Goal: Information Seeking & Learning: Learn about a topic

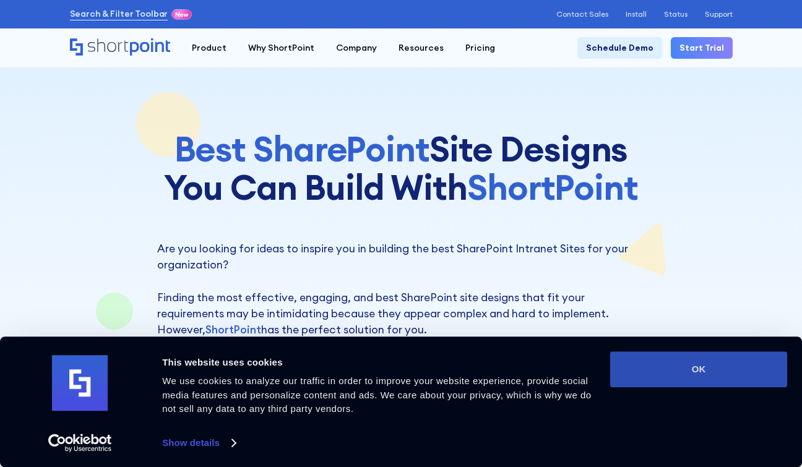
click at [675, 370] on button "OK" at bounding box center [698, 370] width 177 height 36
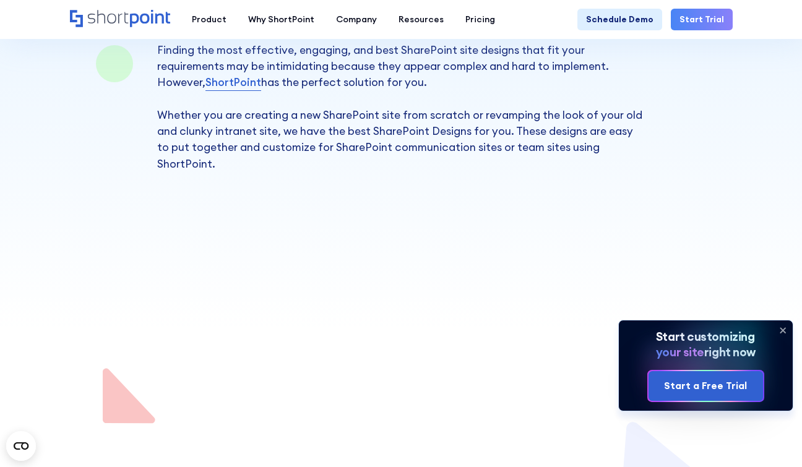
scroll to position [495, 0]
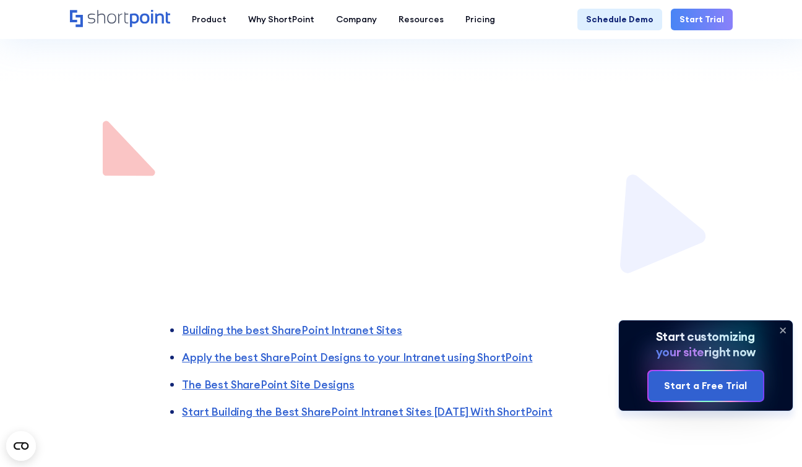
click at [782, 329] on icon at bounding box center [783, 330] width 5 height 5
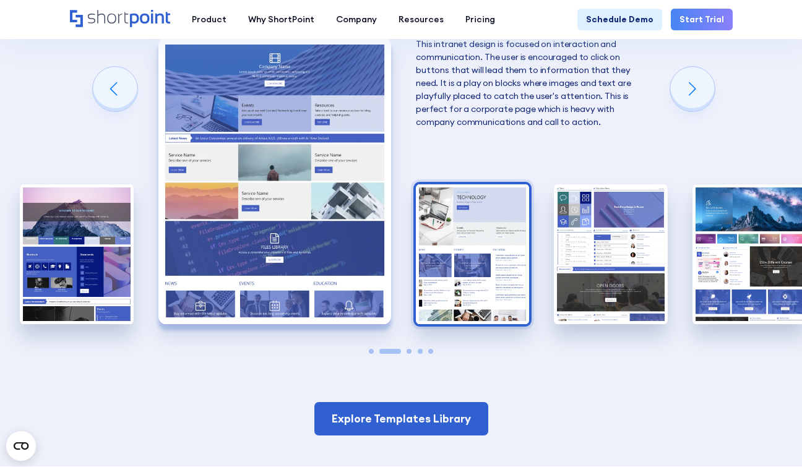
scroll to position [2167, 0]
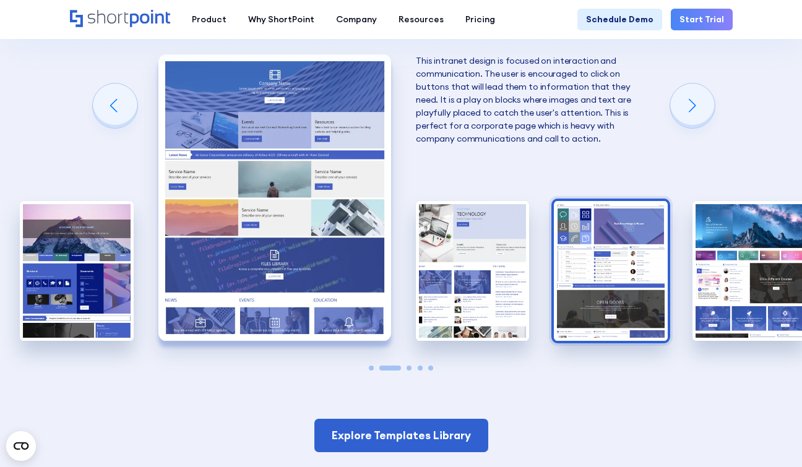
click at [623, 300] on img "4 / 5" at bounding box center [610, 270] width 113 height 139
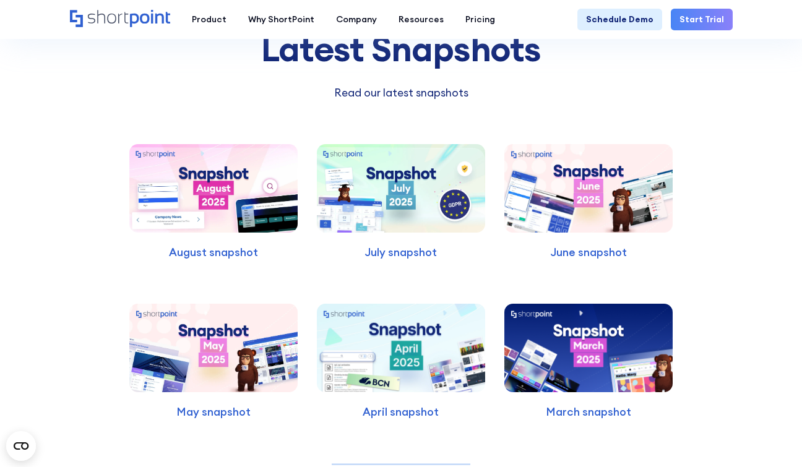
scroll to position [3095, 0]
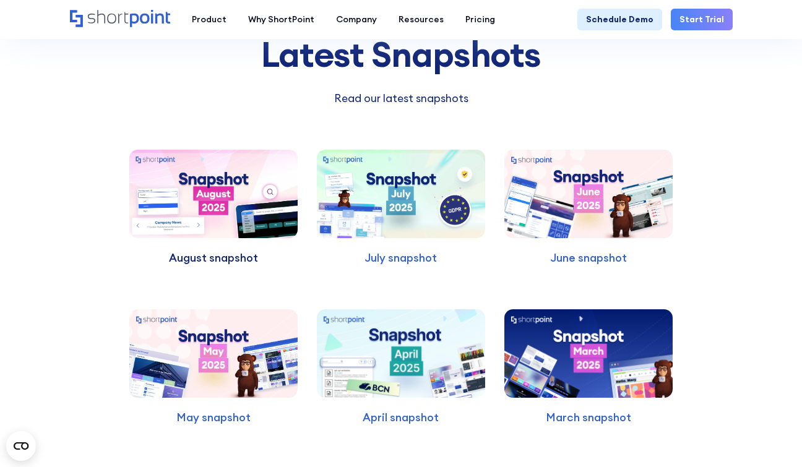
click at [225, 266] on p "August snapshot" at bounding box center [213, 258] width 168 height 16
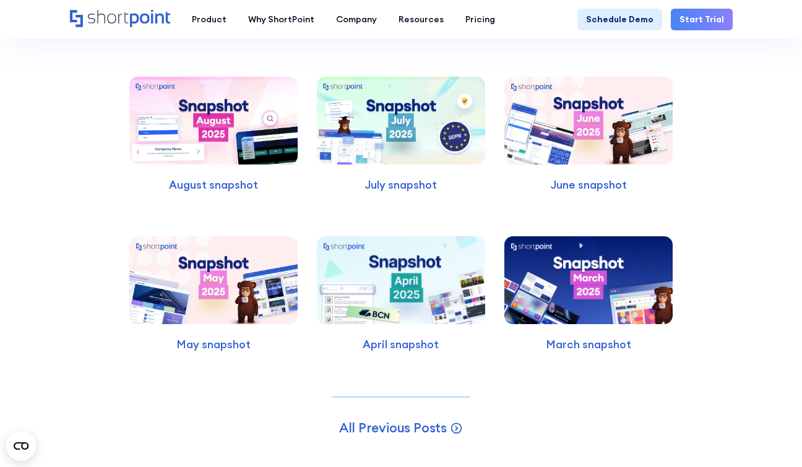
scroll to position [5324, 0]
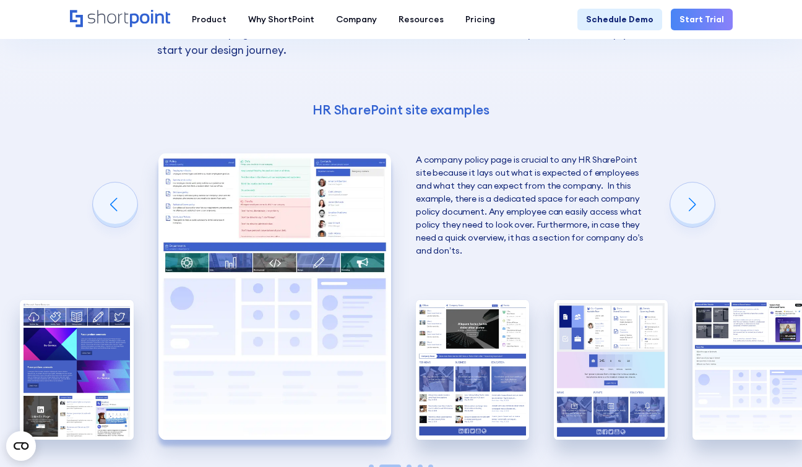
scroll to position [1919, 0]
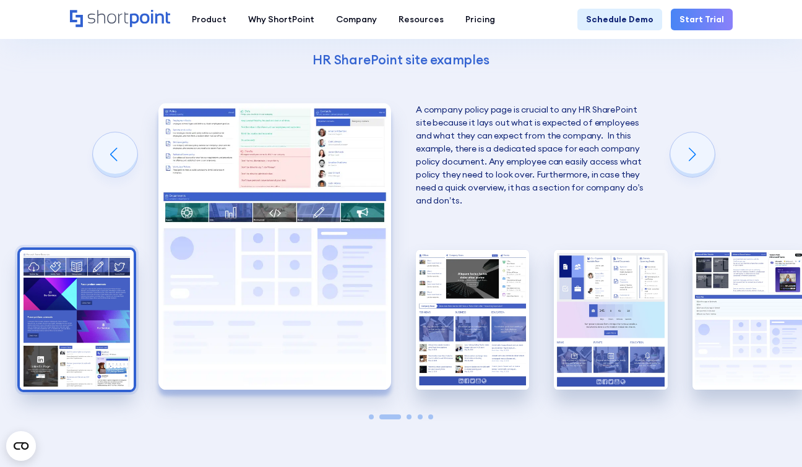
click at [76, 308] on img "1 / 5" at bounding box center [76, 319] width 113 height 139
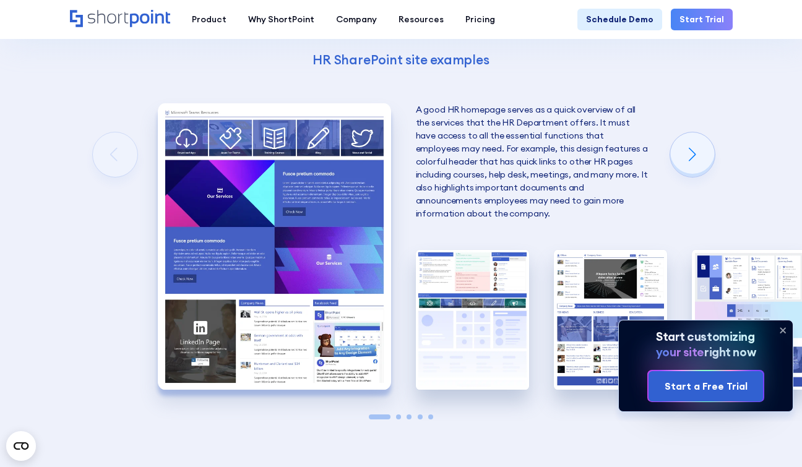
click at [781, 331] on icon at bounding box center [783, 331] width 20 height 20
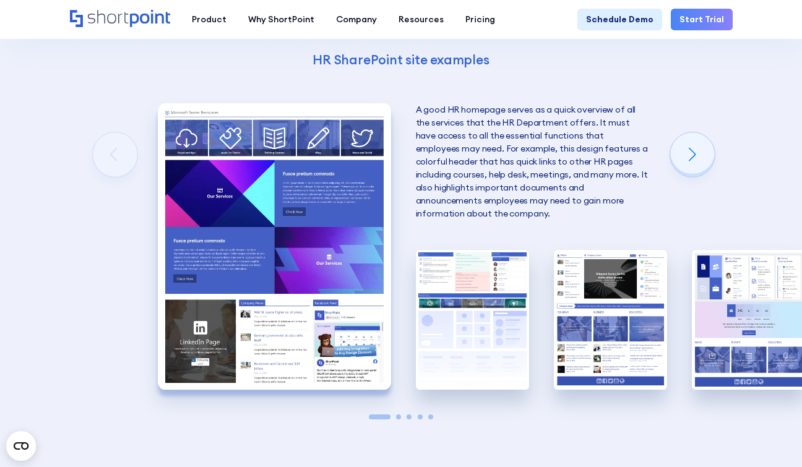
click at [236, 144] on img "1 / 5" at bounding box center [274, 246] width 233 height 286
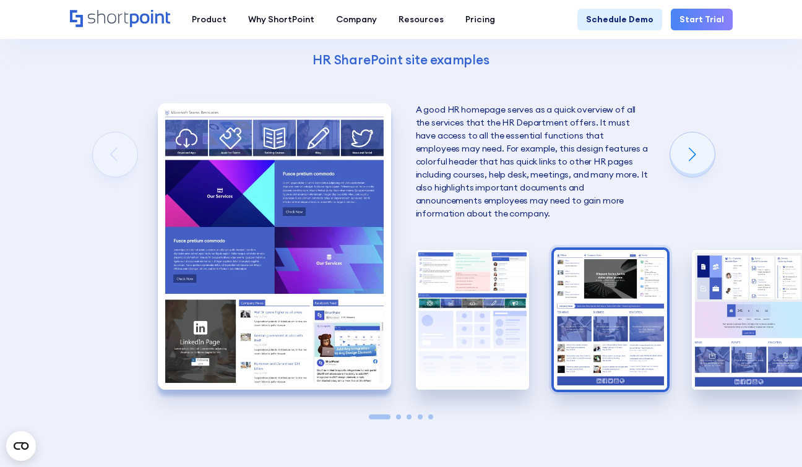
click at [623, 329] on img "3 / 5" at bounding box center [610, 319] width 113 height 139
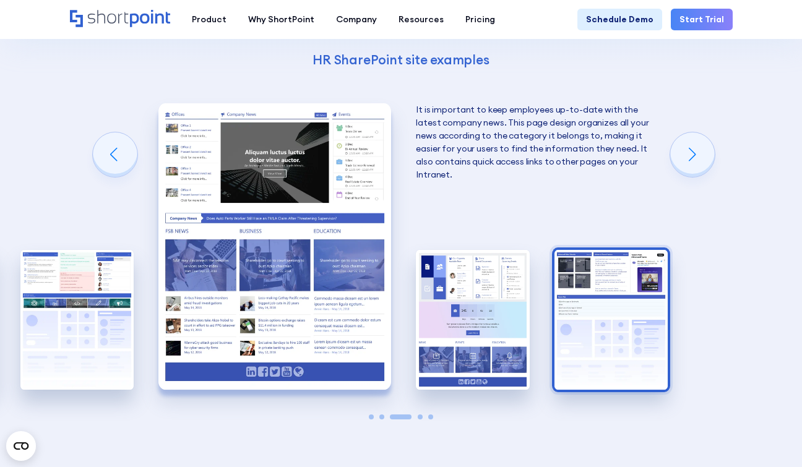
click at [615, 269] on img "5 / 5" at bounding box center [611, 319] width 113 height 139
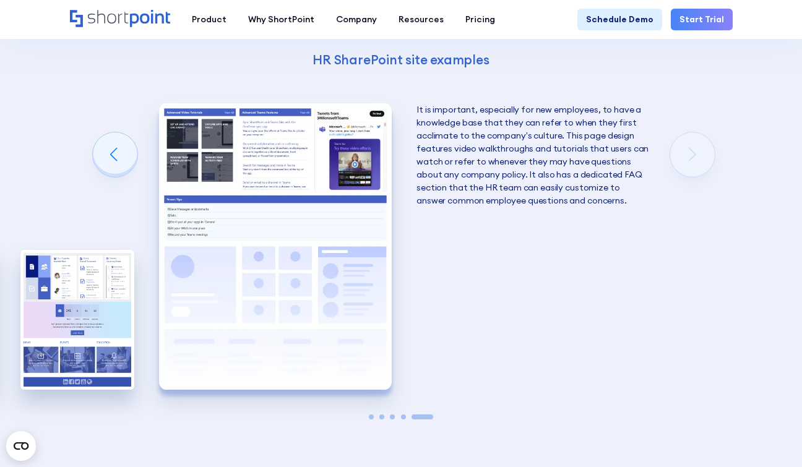
click at [212, 137] on img "5 / 5" at bounding box center [275, 246] width 233 height 286
click at [212, 138] on img "5 / 5" at bounding box center [275, 246] width 233 height 286
click at [213, 138] on img "5 / 5" at bounding box center [275, 246] width 233 height 286
